Goal: Information Seeking & Learning: Learn about a topic

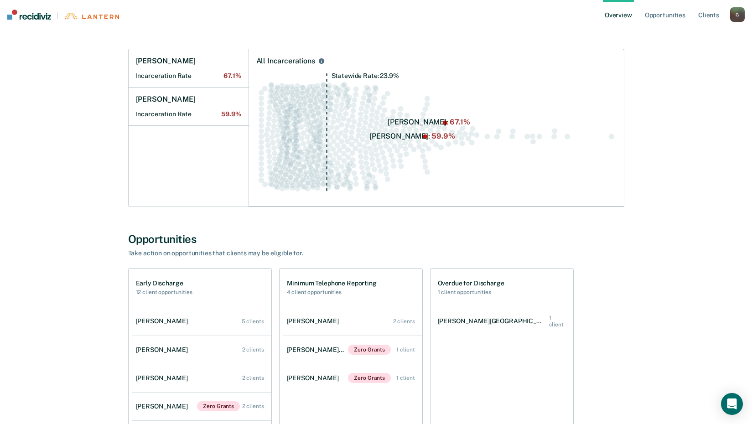
scroll to position [137, 0]
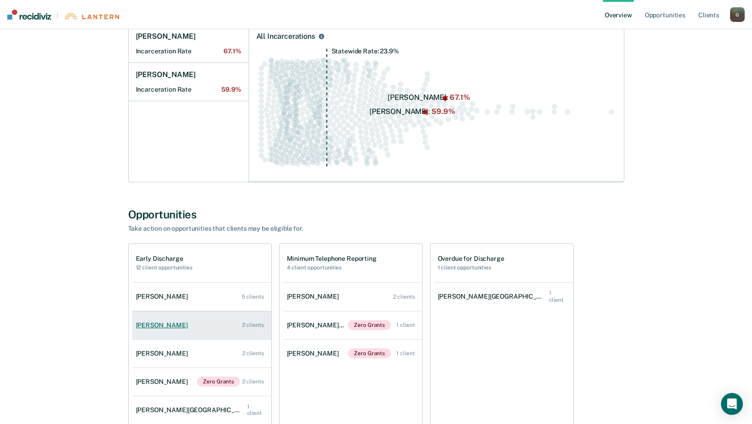
click at [166, 324] on div "[PERSON_NAME]" at bounding box center [164, 325] width 56 height 8
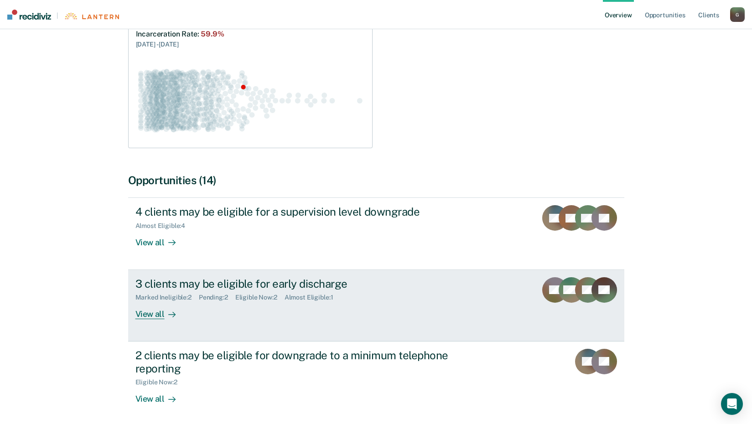
scroll to position [137, 0]
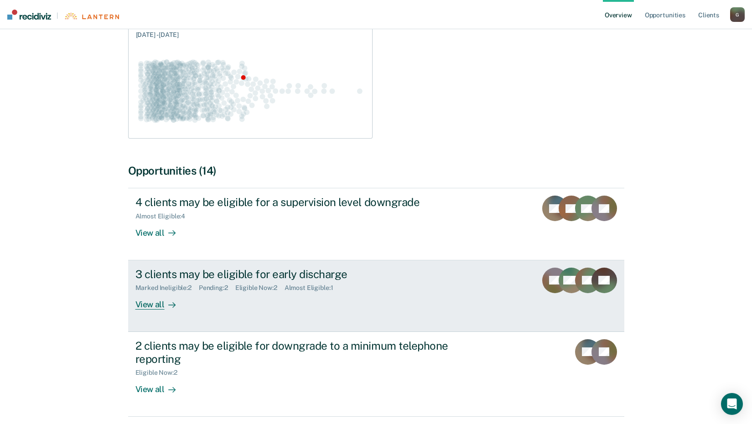
click at [162, 302] on div "View all" at bounding box center [160, 301] width 51 height 18
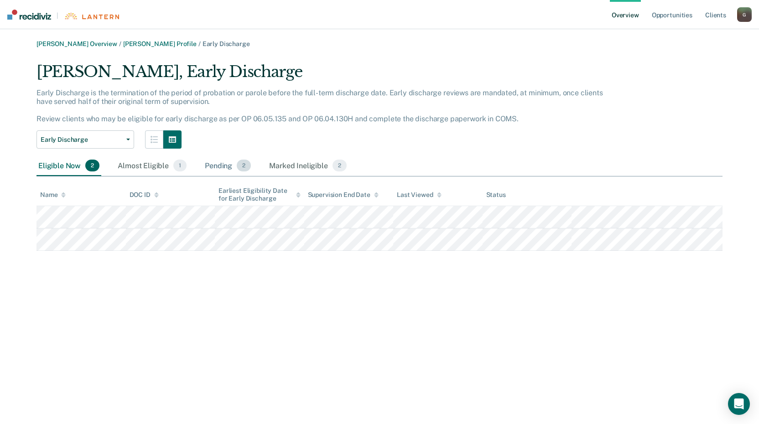
click at [245, 167] on span "2" at bounding box center [244, 166] width 14 height 12
